Goal: Check status: Check status

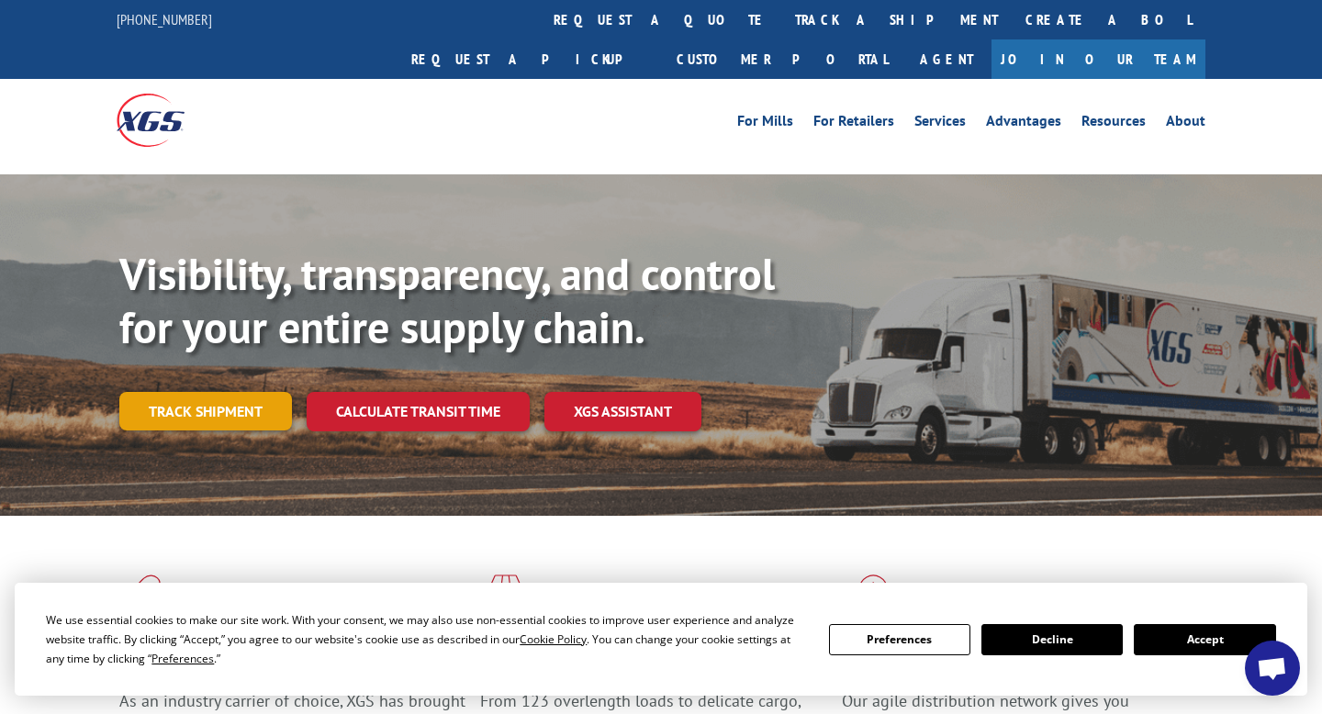
click at [224, 392] on link "Track shipment" at bounding box center [205, 411] width 173 height 39
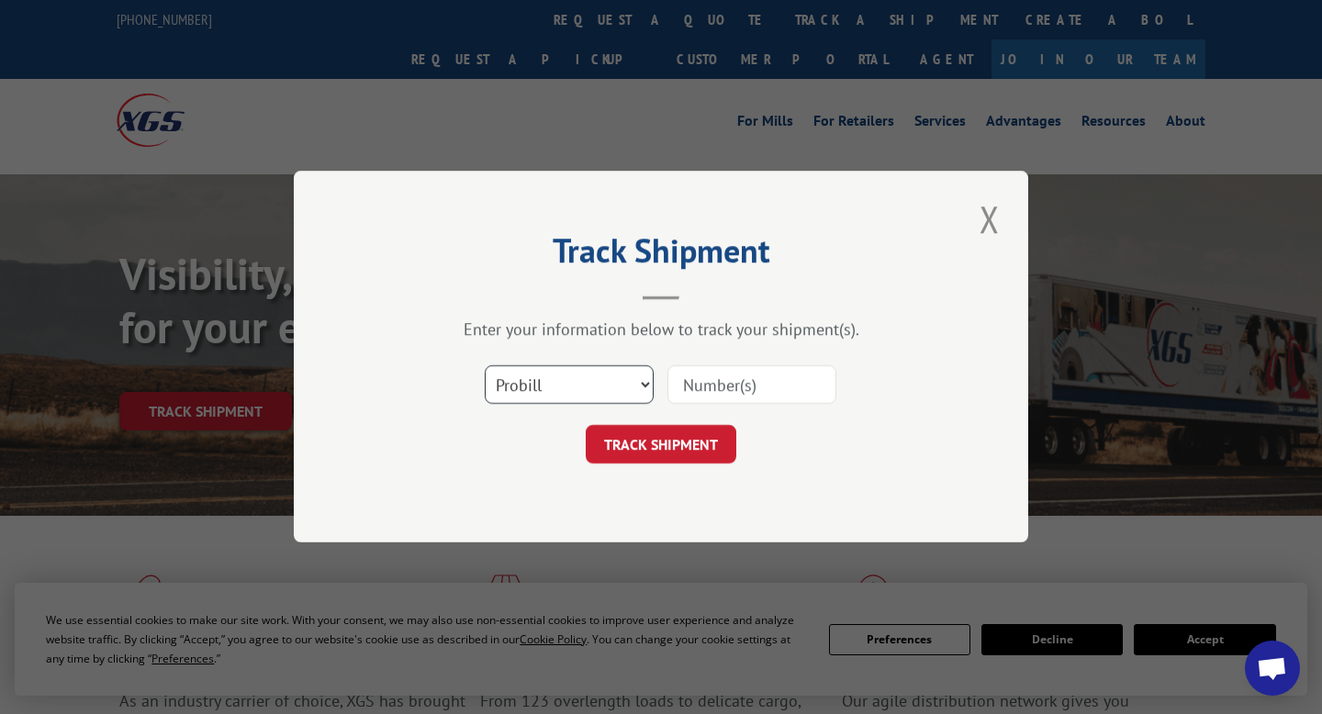
click at [646, 384] on select "Select category... Probill BOL PO" at bounding box center [569, 385] width 169 height 39
select select "bol"
click at [731, 392] on input at bounding box center [752, 385] width 169 height 39
type input "5965326"
click at [683, 442] on button "TRACK SHIPMENT" at bounding box center [661, 445] width 151 height 39
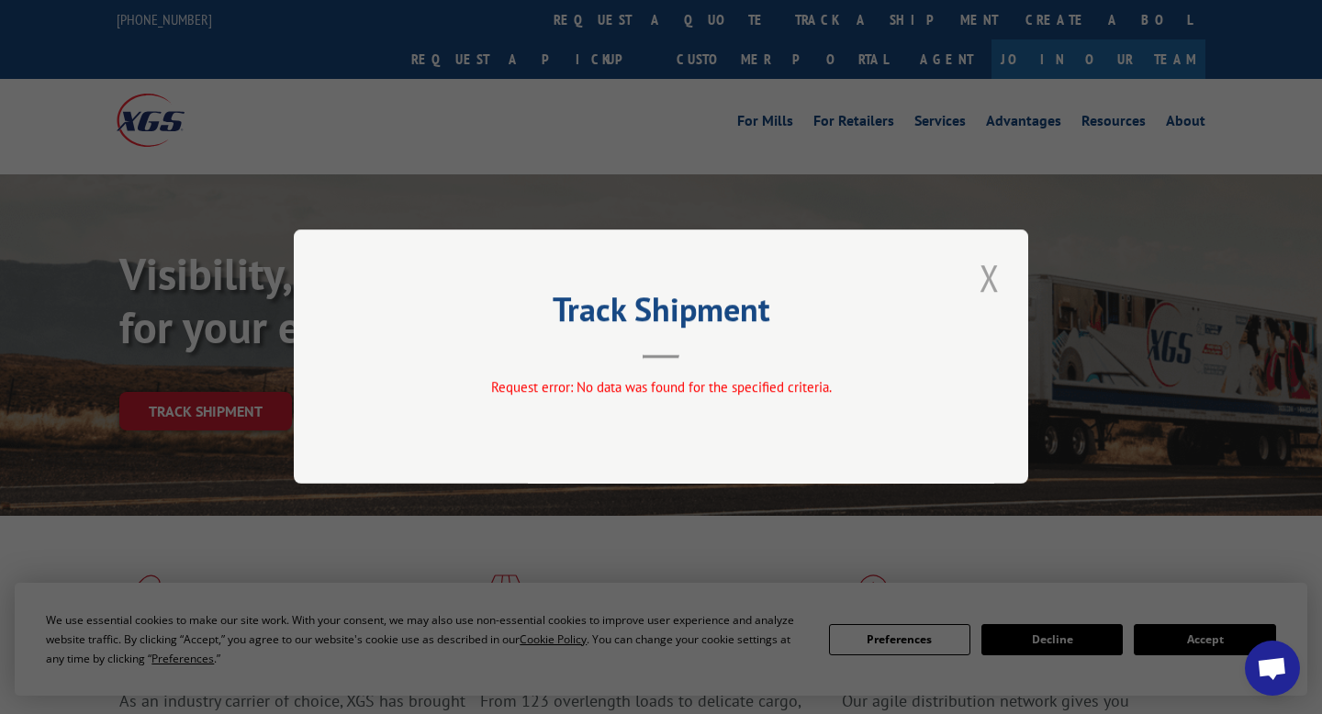
click at [981, 281] on button "Close modal" at bounding box center [989, 278] width 31 height 51
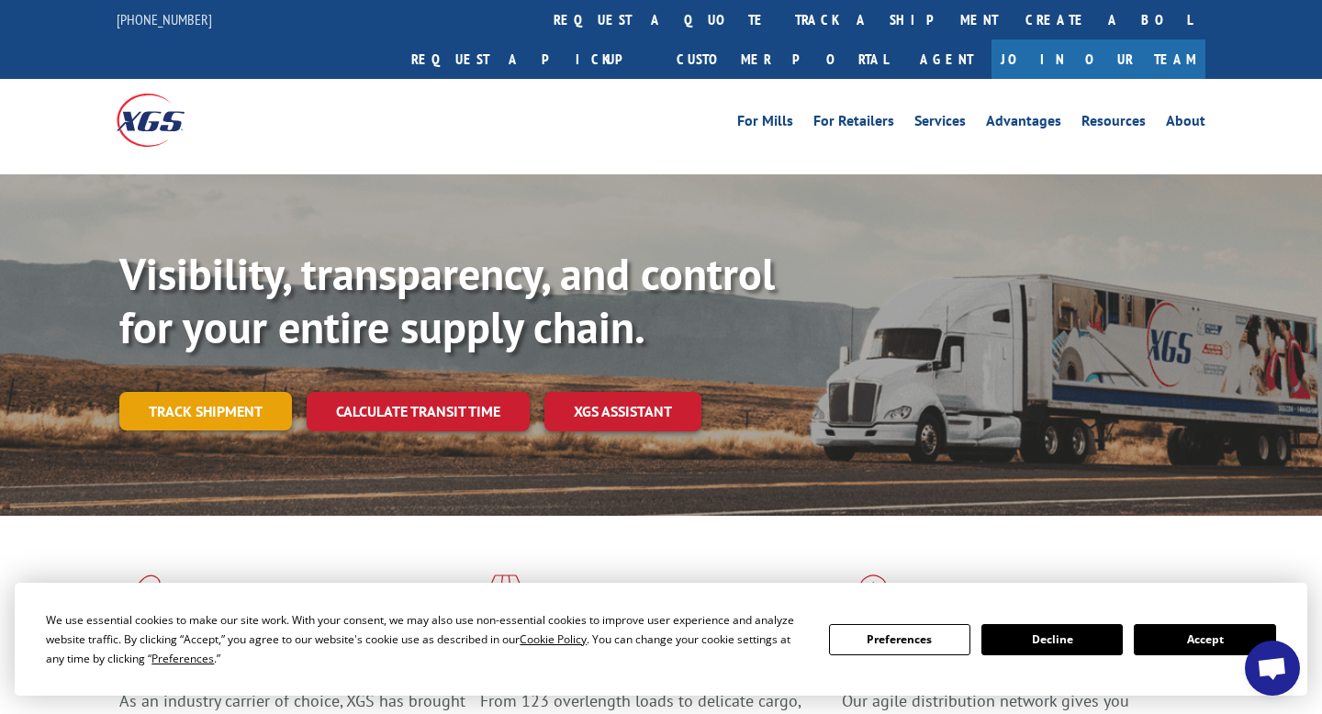
click at [256, 392] on link "Track shipment" at bounding box center [205, 411] width 173 height 39
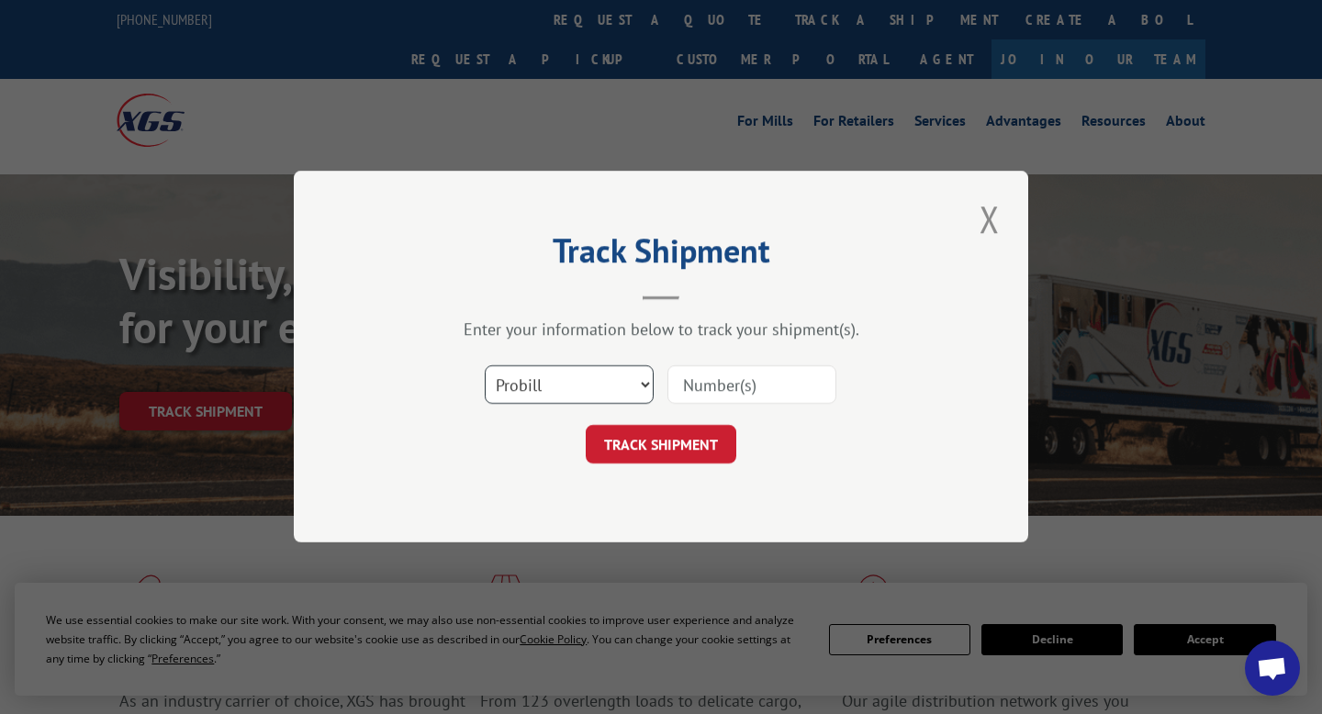
click at [642, 385] on select "Select category... Probill BOL PO" at bounding box center [569, 385] width 169 height 39
click at [702, 380] on input at bounding box center [752, 385] width 169 height 39
type input "17463851"
click at [667, 449] on button "TRACK SHIPMENT" at bounding box center [661, 445] width 151 height 39
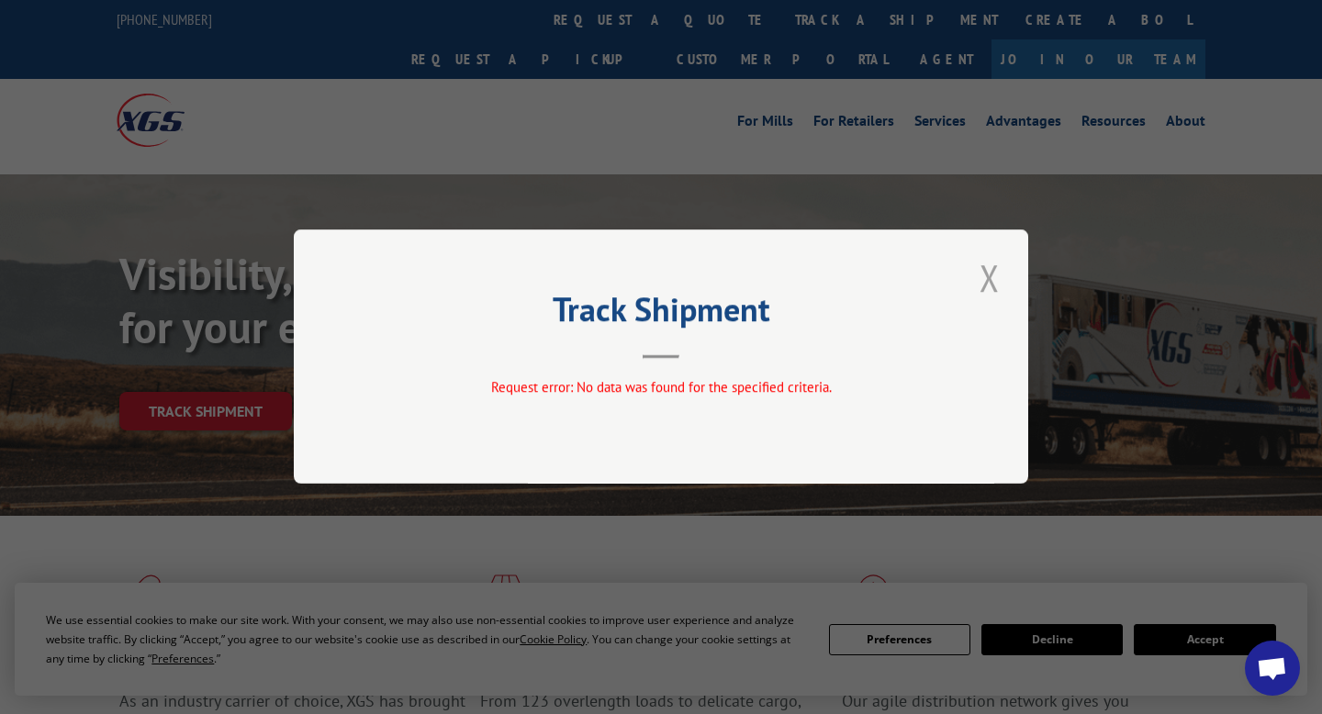
click at [988, 271] on button "Close modal" at bounding box center [989, 278] width 31 height 51
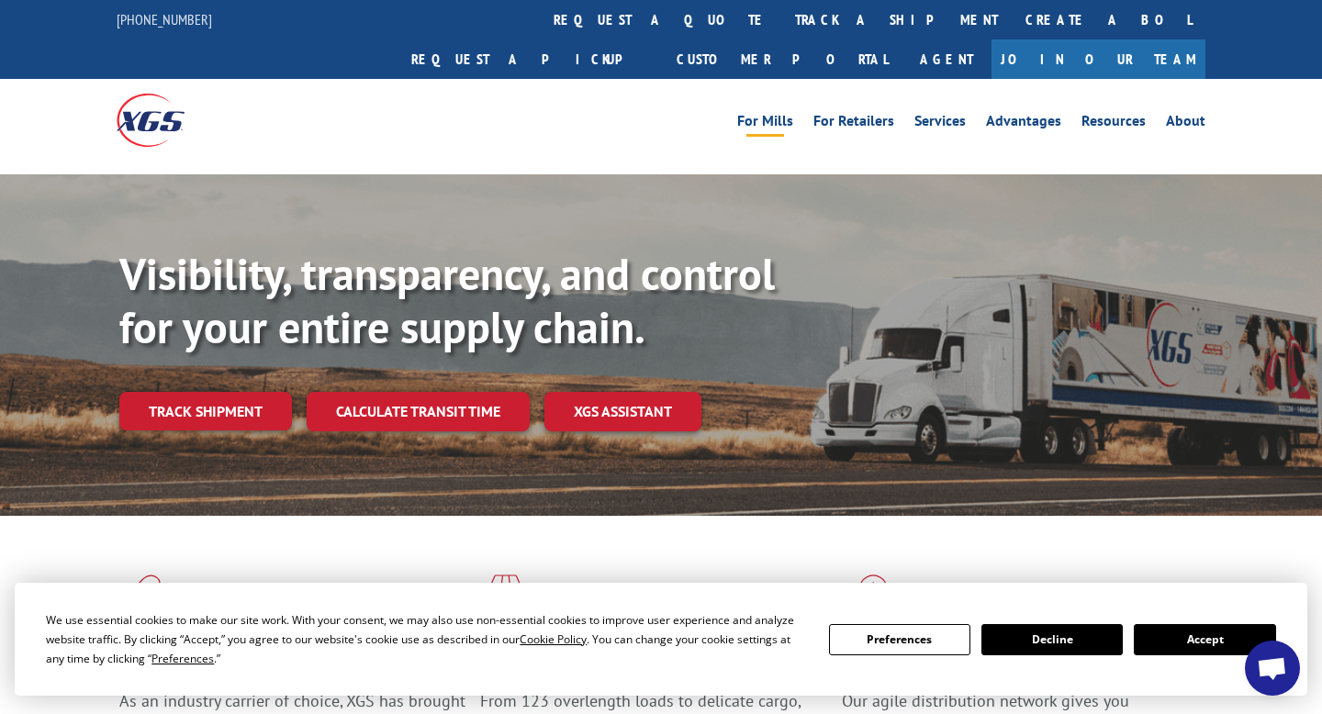
click at [758, 114] on link "For Mills" at bounding box center [765, 124] width 56 height 20
click at [230, 392] on link "Track shipment" at bounding box center [205, 411] width 173 height 39
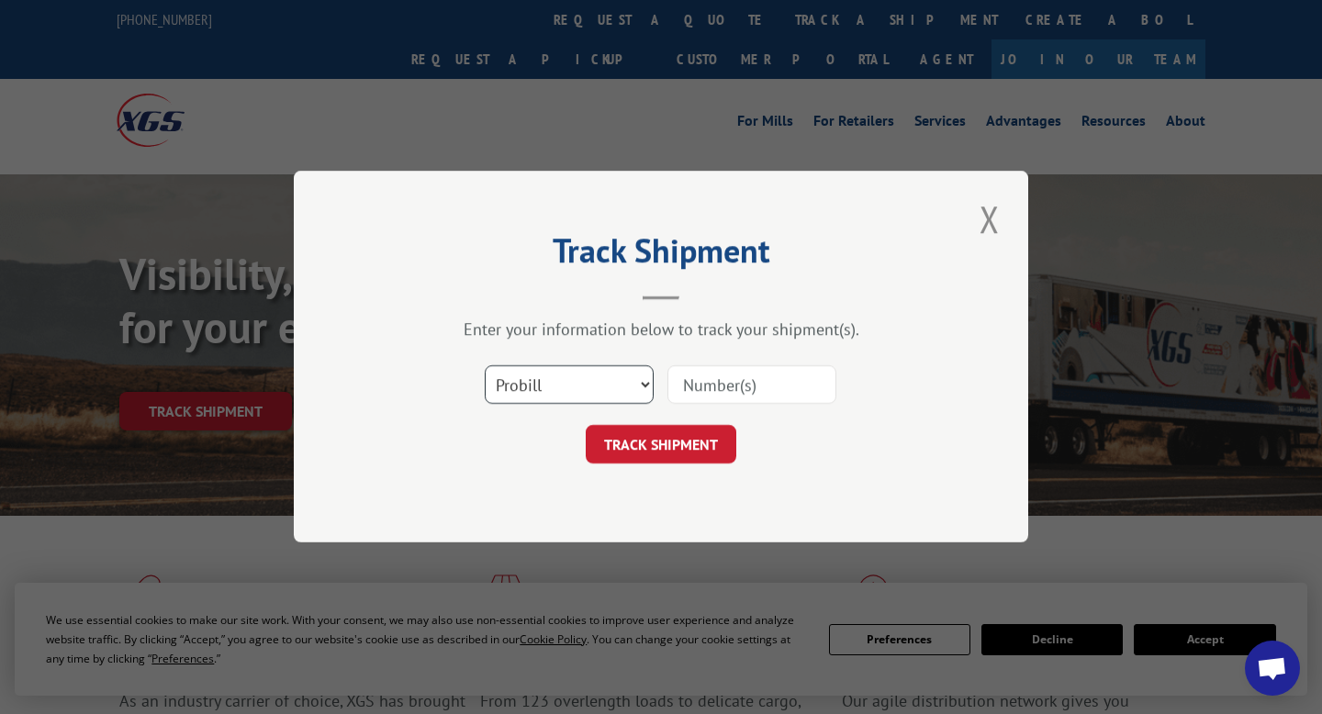
click at [647, 383] on select "Select category... Probill BOL PO" at bounding box center [569, 385] width 169 height 39
select select "po"
click at [724, 389] on input at bounding box center [752, 385] width 169 height 39
type input "1556"
click at [687, 441] on button "TRACK SHIPMENT" at bounding box center [661, 445] width 151 height 39
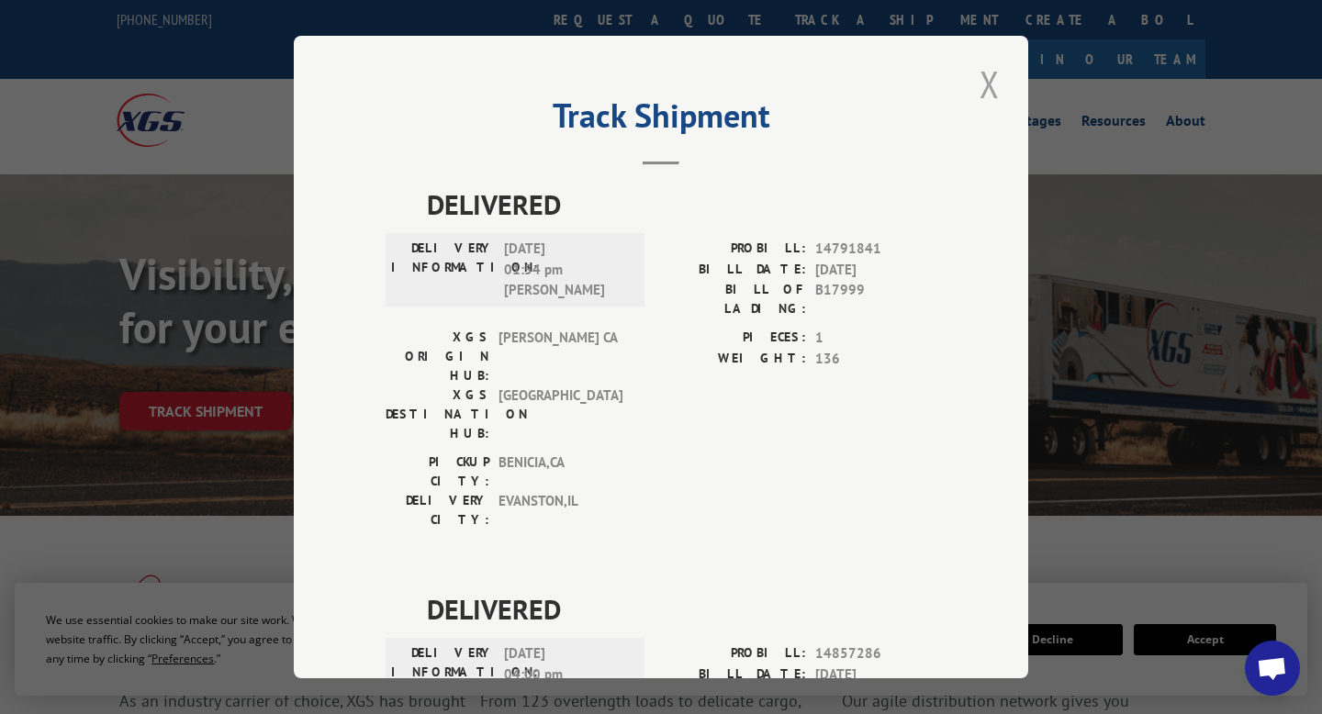
click at [989, 86] on button "Close modal" at bounding box center [989, 84] width 31 height 51
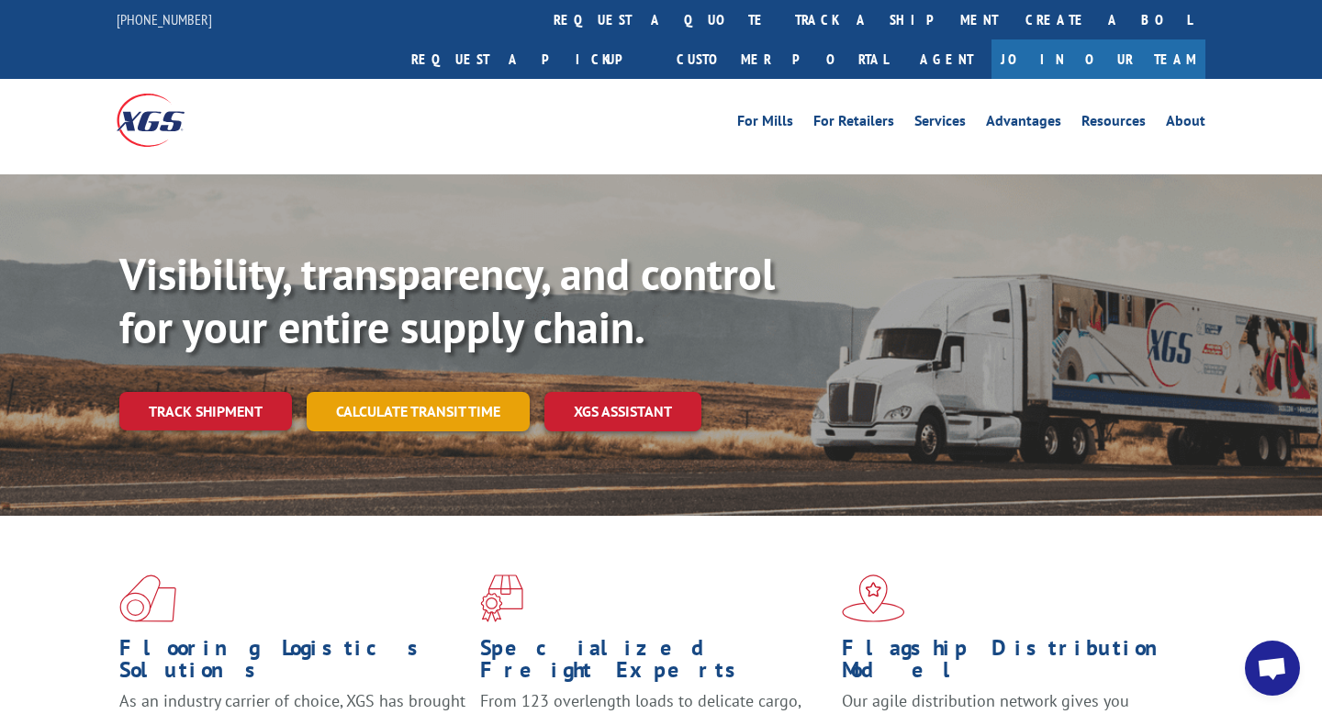
click at [439, 392] on link "Calculate transit time" at bounding box center [418, 411] width 223 height 39
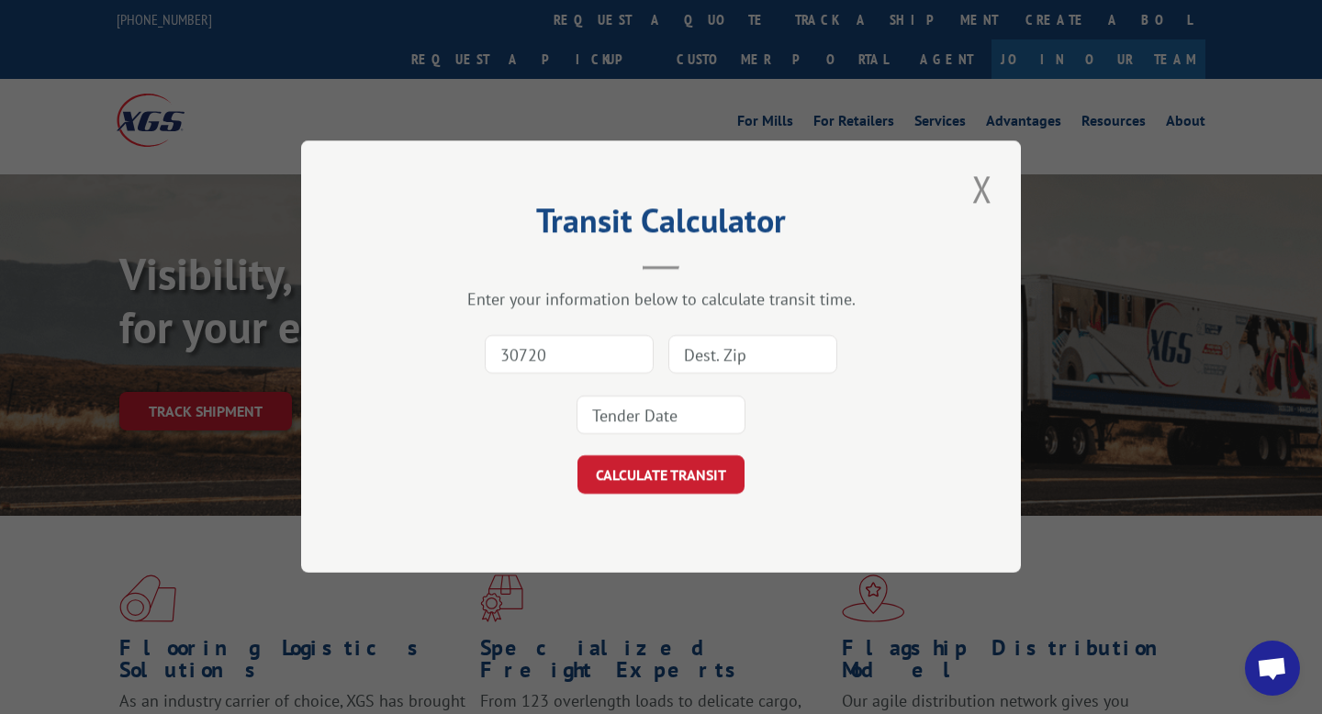
type input "30720"
click at [722, 356] on input at bounding box center [752, 355] width 169 height 39
type input "19805"
drag, startPoint x: 677, startPoint y: 410, endPoint x: 677, endPoint y: 432, distance: 23.0
click at [677, 416] on input at bounding box center [661, 416] width 169 height 39
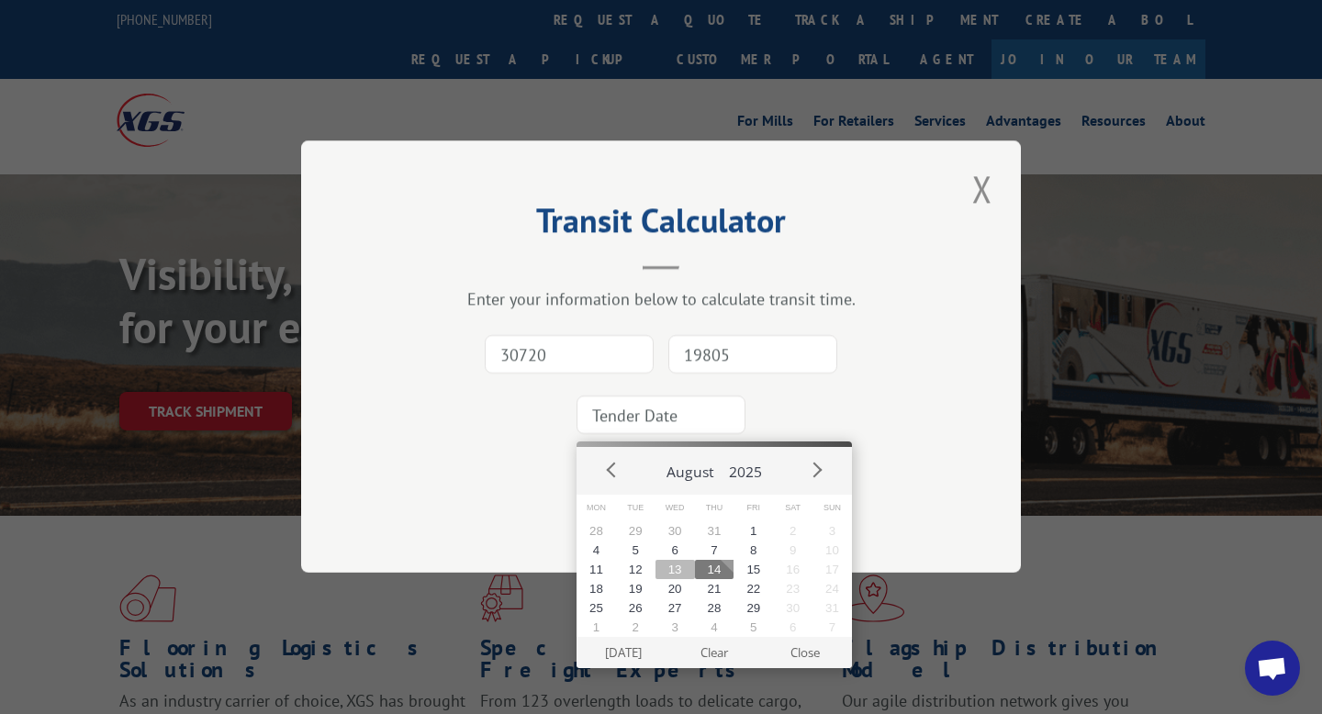
drag, startPoint x: 669, startPoint y: 568, endPoint x: 672, endPoint y: 583, distance: 14.9
click at [670, 570] on button "13" at bounding box center [675, 569] width 39 height 19
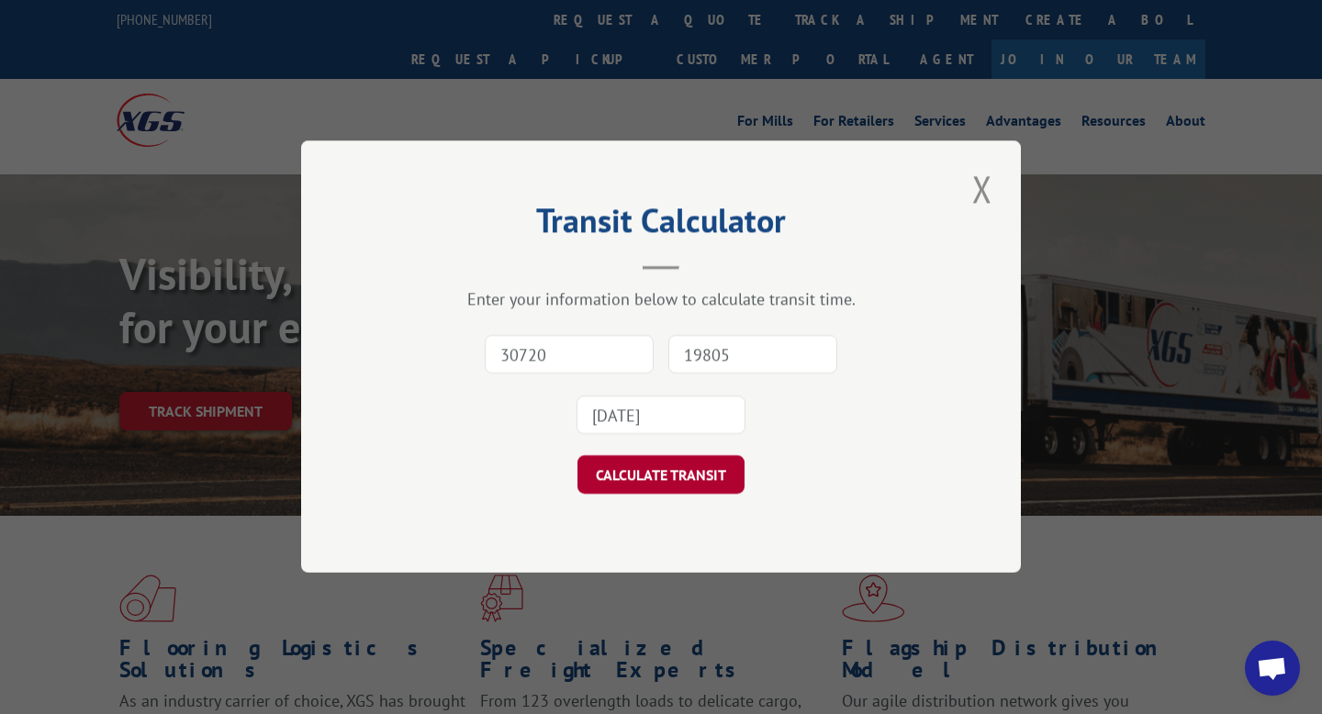
click at [666, 481] on button "CALCULATE TRANSIT" at bounding box center [661, 475] width 167 height 39
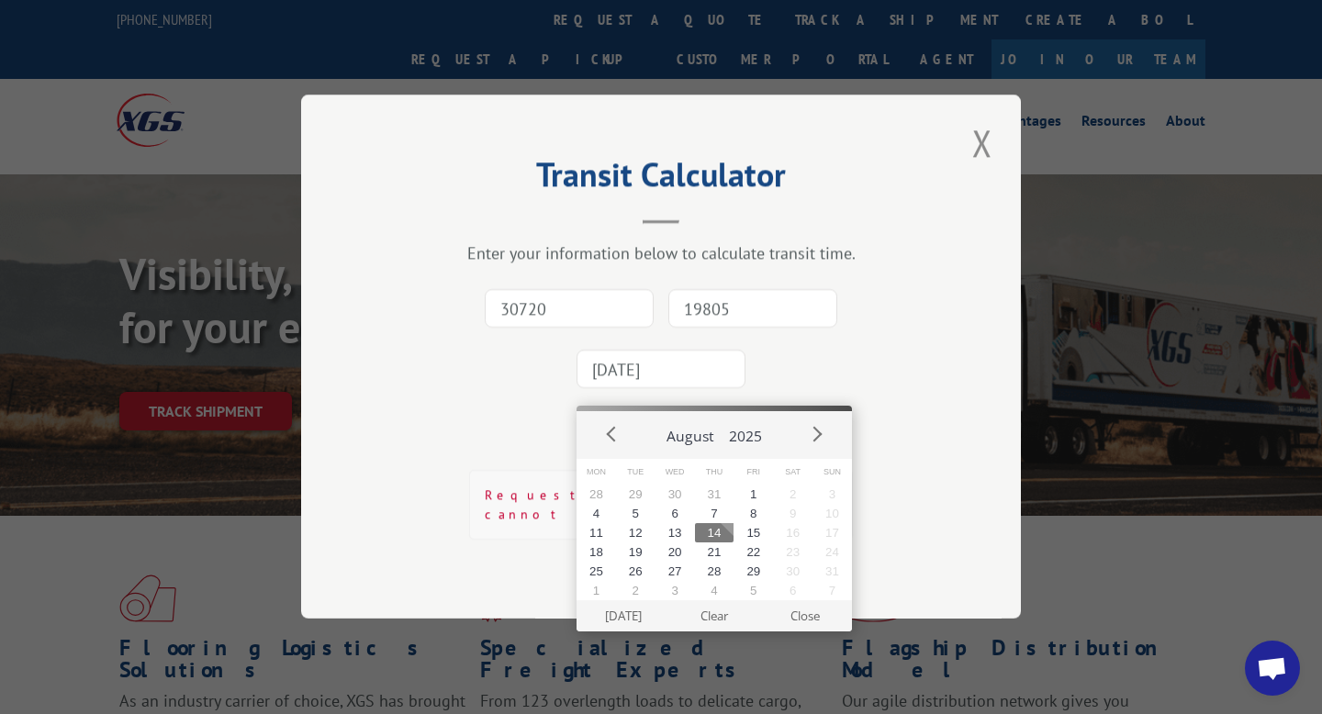
click at [675, 382] on input "2025-08-13" at bounding box center [661, 370] width 169 height 39
click at [713, 532] on button "14" at bounding box center [714, 532] width 39 height 19
type input "2025-08-14"
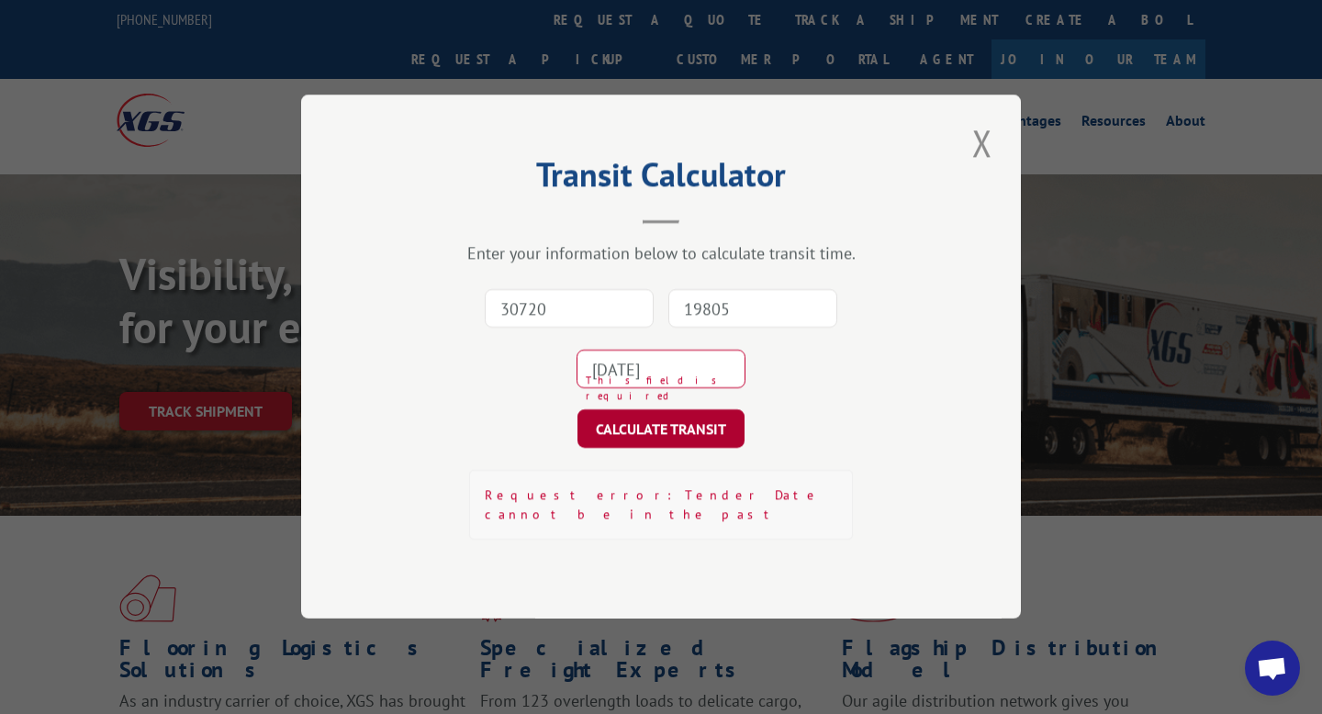
click at [671, 443] on button "CALCULATE TRANSIT" at bounding box center [661, 429] width 167 height 39
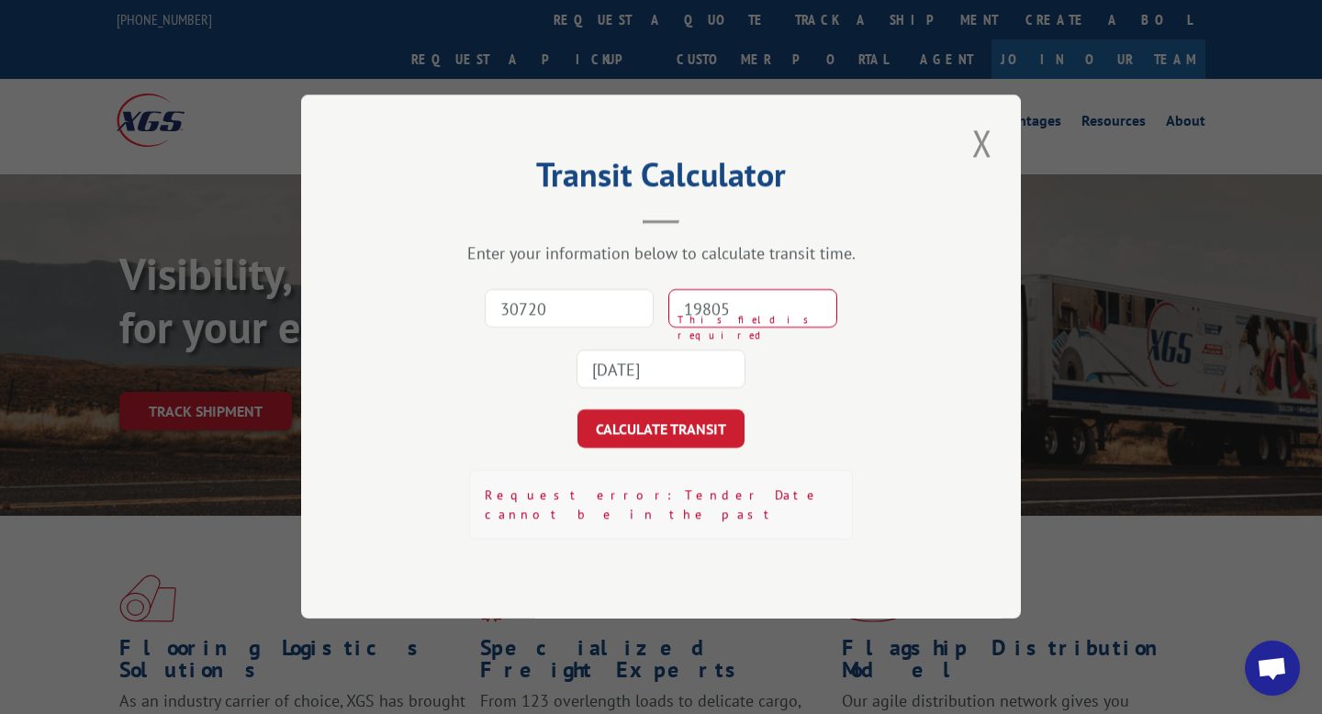
type input "30720"
click at [758, 313] on input "19805" at bounding box center [752, 309] width 169 height 39
type input "19805"
click at [674, 440] on button "CALCULATE TRANSIT" at bounding box center [661, 429] width 167 height 39
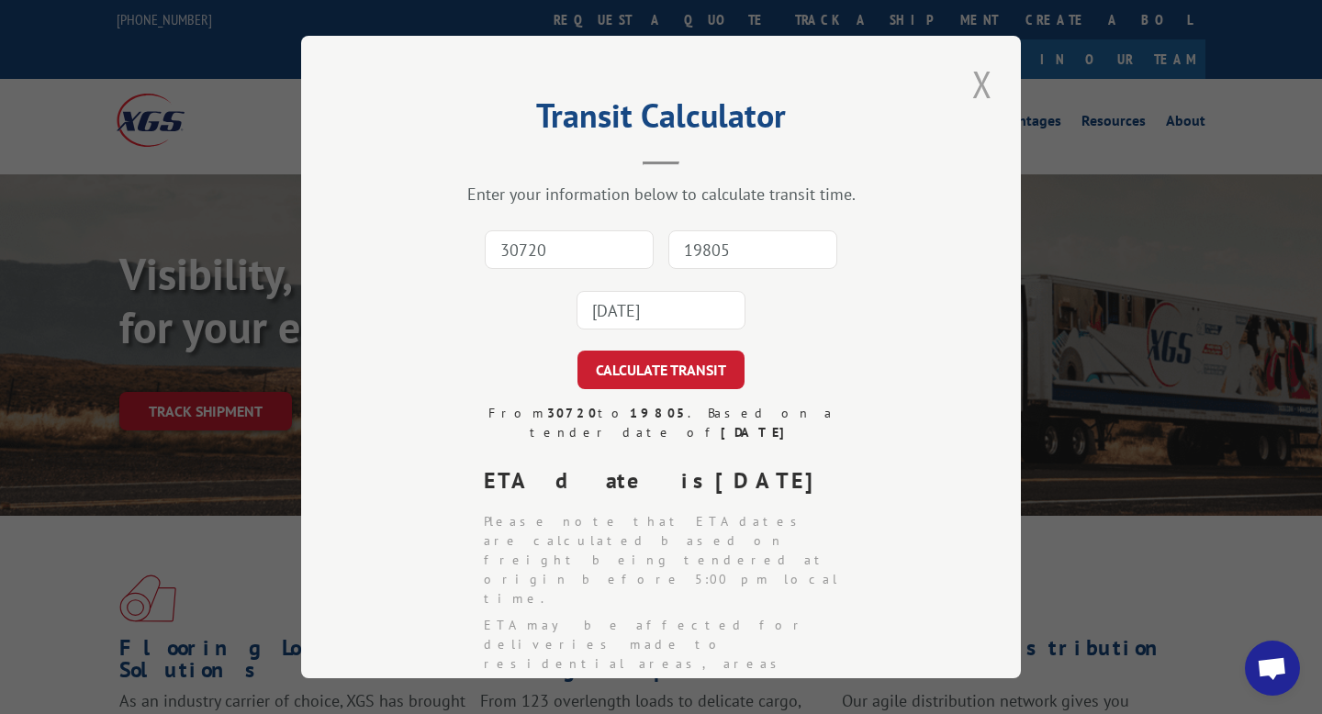
click at [987, 81] on button "Close modal" at bounding box center [982, 84] width 31 height 51
